Goal: Task Accomplishment & Management: Use online tool/utility

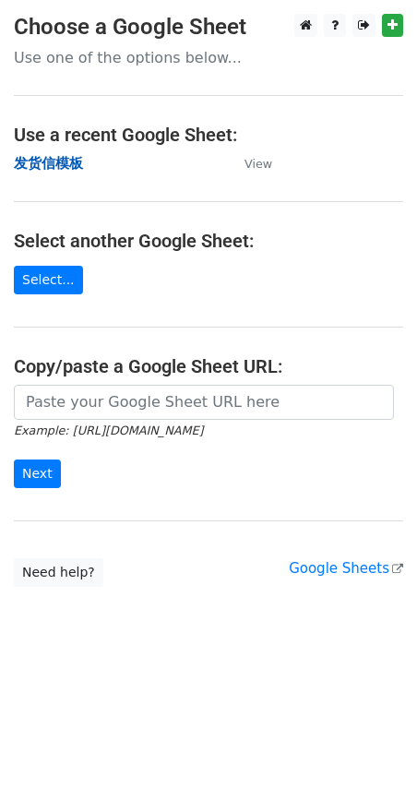
click at [69, 160] on strong "发货信模板" at bounding box center [48, 163] width 69 height 17
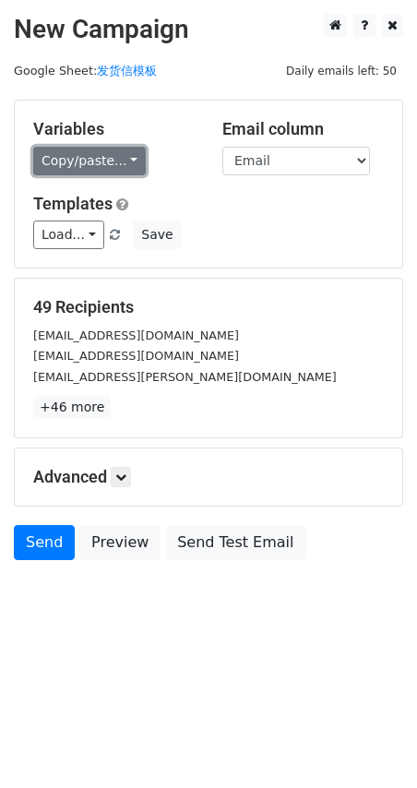
click at [68, 155] on link "Copy/paste..." at bounding box center [89, 161] width 113 height 29
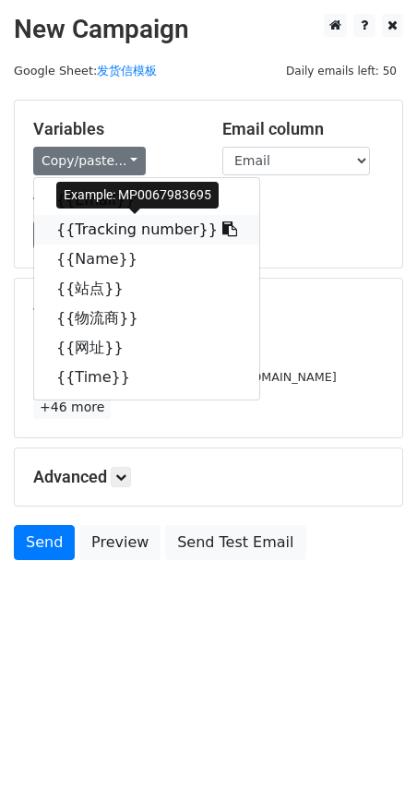
click at [90, 237] on link "{{Tracking number}}" at bounding box center [146, 230] width 225 height 30
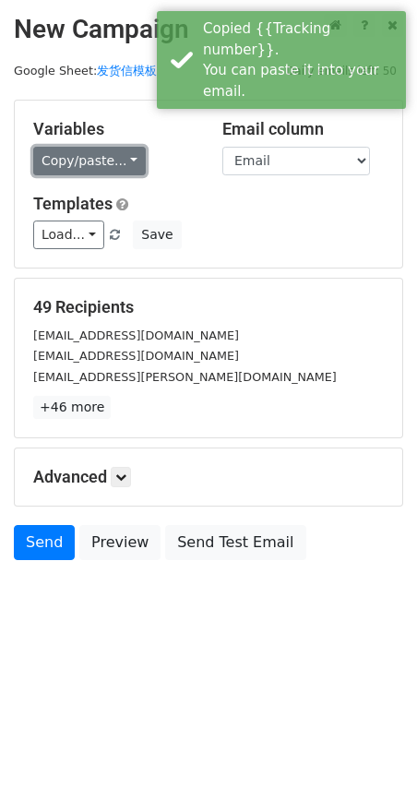
click at [88, 159] on link "Copy/paste..." at bounding box center [89, 161] width 113 height 29
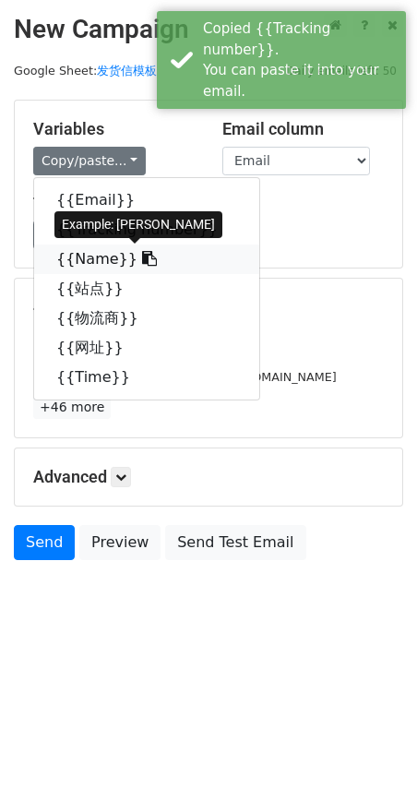
click at [98, 257] on link "{{Name}}" at bounding box center [146, 260] width 225 height 30
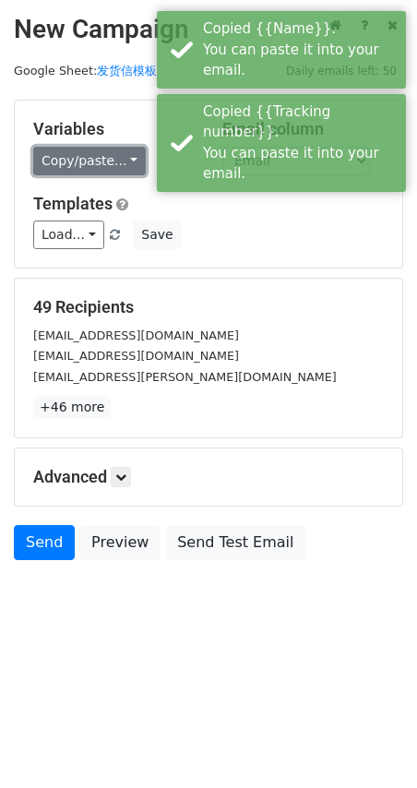
click at [102, 159] on link "Copy/paste..." at bounding box center [89, 161] width 113 height 29
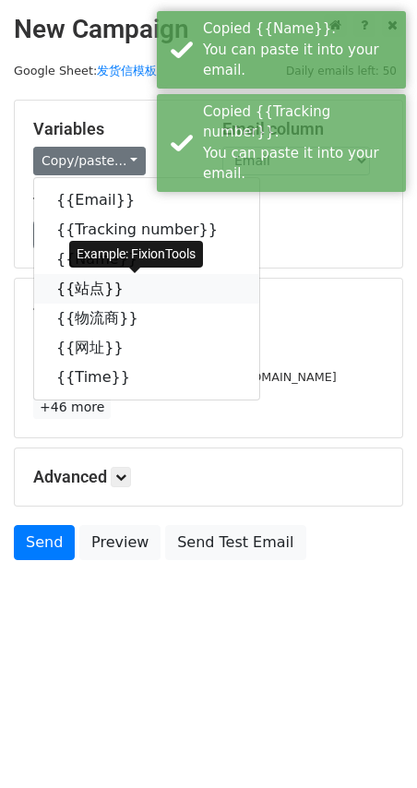
click at [89, 291] on link "{{站点}}" at bounding box center [146, 289] width 225 height 30
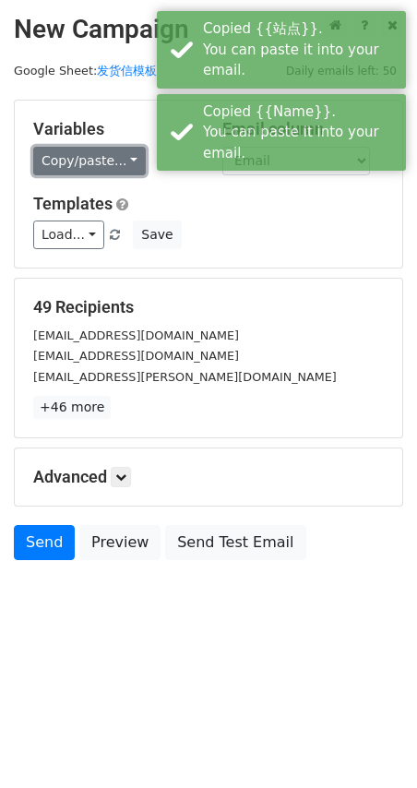
click at [54, 159] on link "Copy/paste..." at bounding box center [89, 161] width 113 height 29
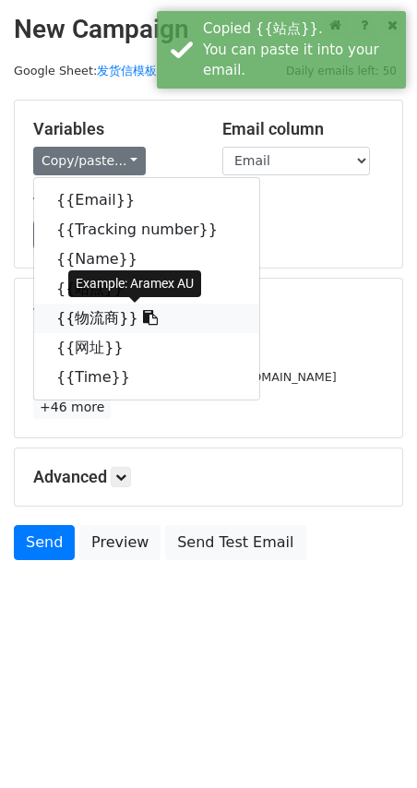
click at [81, 328] on link "{{物流商}}" at bounding box center [146, 319] width 225 height 30
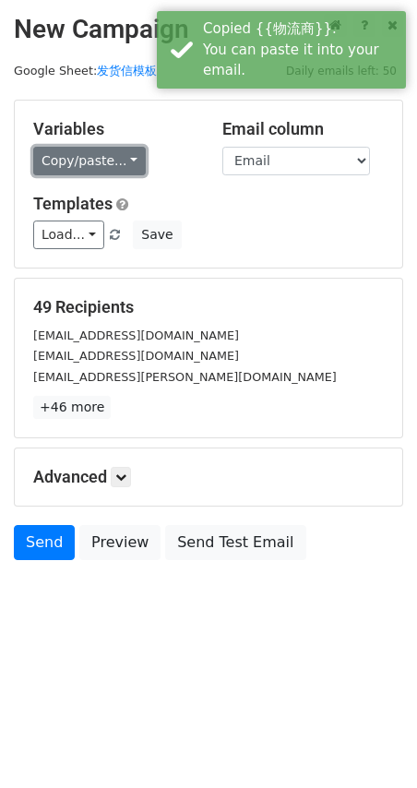
click at [69, 159] on link "Copy/paste..." at bounding box center [89, 161] width 113 height 29
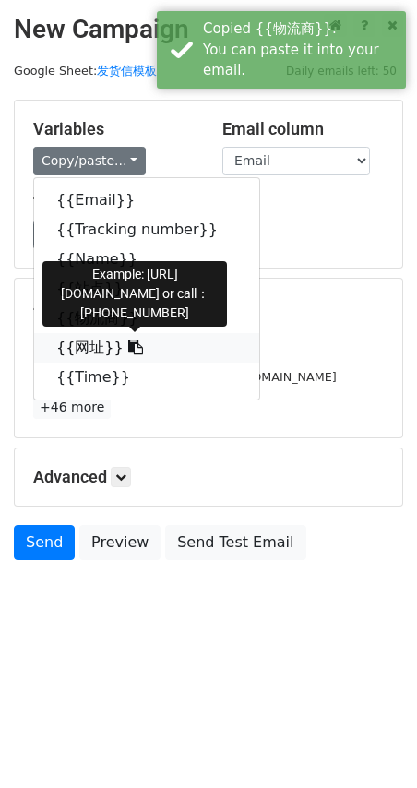
click at [86, 343] on link "{{网址}}" at bounding box center [146, 348] width 225 height 30
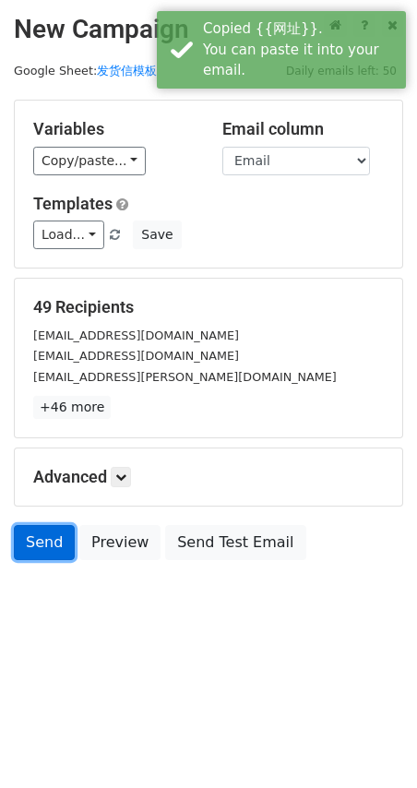
click at [46, 552] on link "Send" at bounding box center [44, 542] width 61 height 35
